Goal: Task Accomplishment & Management: Use online tool/utility

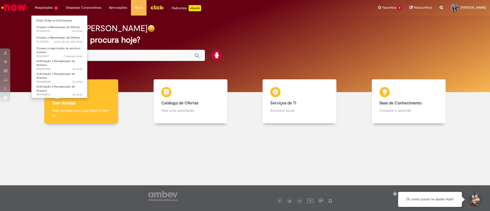
click at [50, 8] on li "Requisições 6 Exibir Todas as Solicitações Criação e Manutenção de Ofertas 11d …" at bounding box center [46, 7] width 31 height 15
click at [50, 26] on span "Criação e Manutenção de Ofertas" at bounding box center [58, 27] width 43 height 4
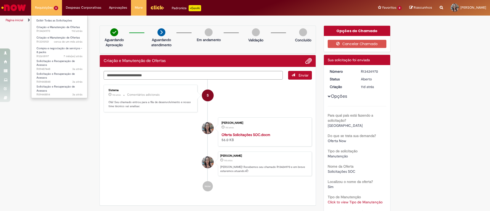
click at [51, 7] on li "Requisições 6 Exibir Todas as Solicitações Criação e Manutenção de Ofertas 11d …" at bounding box center [46, 7] width 31 height 15
click at [46, 37] on span "Criação e Manutenção de Ofertas" at bounding box center [58, 38] width 43 height 4
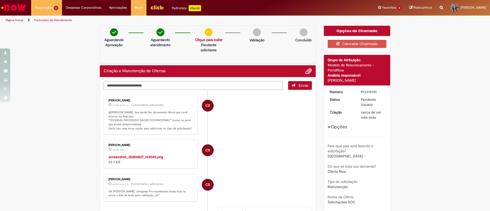
click at [172, 84] on textarea "Digite sua mensagem aqui..." at bounding box center [193, 85] width 179 height 9
type textarea "**********"
drag, startPoint x: 357, startPoint y: 91, endPoint x: 384, endPoint y: 91, distance: 26.3
click at [384, 91] on dd "R13315921" at bounding box center [372, 91] width 31 height 5
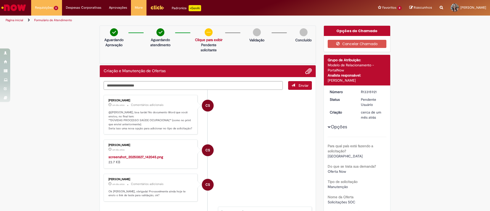
copy div "R13315921"
